Goal: Task Accomplishment & Management: Complete application form

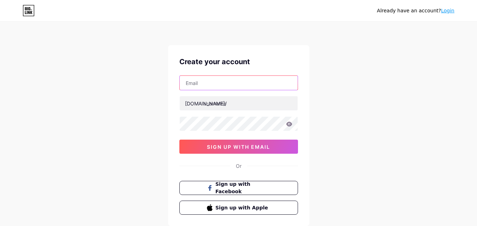
click at [216, 81] on input "text" at bounding box center [239, 83] width 118 height 14
paste input "[EMAIL_ADDRESS][DOMAIN_NAME]"
click at [202, 82] on input "[EMAIL_ADDRESS][DOMAIN_NAME]" at bounding box center [239, 83] width 118 height 14
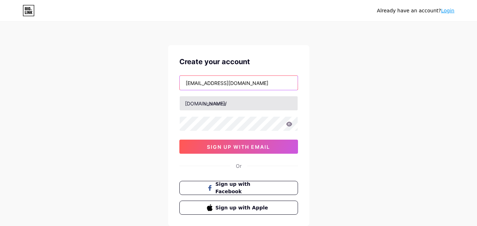
type input "[EMAIL_ADDRESS][DOMAIN_NAME]"
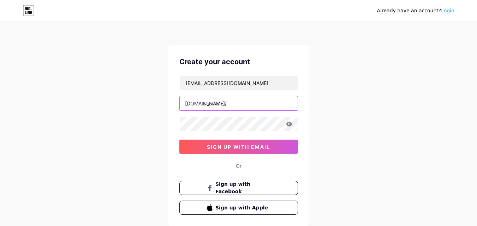
click at [219, 107] on input "text" at bounding box center [239, 103] width 118 height 14
paste input "techchainconsult"
type input "techchainconsult"
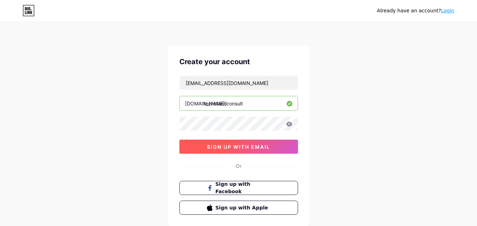
click at [248, 146] on span "sign up with email" at bounding box center [238, 147] width 63 height 6
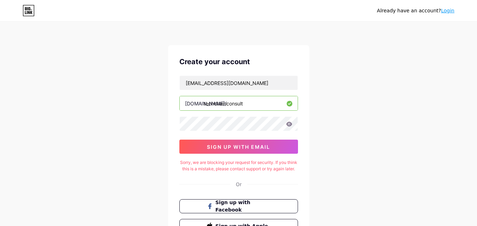
drag, startPoint x: 105, startPoint y: 82, endPoint x: 132, endPoint y: 105, distance: 36.3
click at [106, 84] on div "Already have an account? Login Create your account [EMAIL_ADDRESS][DOMAIN_NAME]…" at bounding box center [238, 144] width 477 height 288
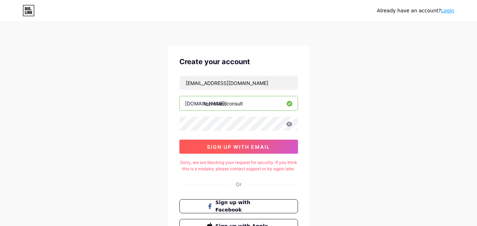
click at [219, 143] on button "sign up with email" at bounding box center [238, 147] width 119 height 14
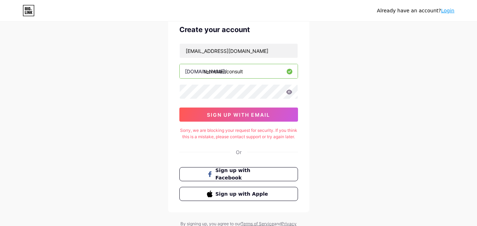
scroll to position [68, 0]
